Goal: Transaction & Acquisition: Book appointment/travel/reservation

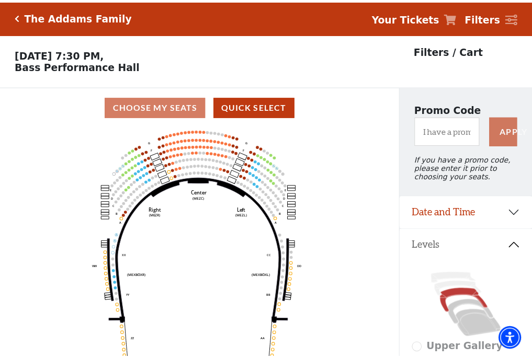
scroll to position [49, 0]
